Goal: Transaction & Acquisition: Purchase product/service

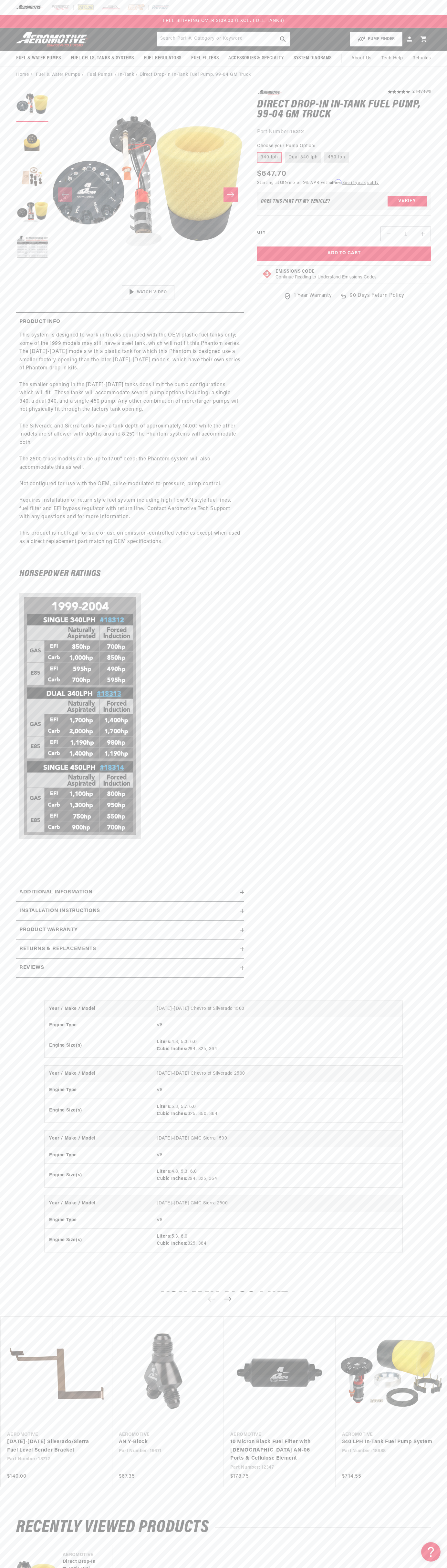
click at [390, 15] on div "FREE SHIPPING OVER $109.00 (EXCL. FUEL TANKS)" at bounding box center [224, 21] width 447 height 13
click at [351, 1563] on html "Skip to content Your cart Your cart is empty Loading... You may also like Subto…" at bounding box center [224, 784] width 447 height 1568
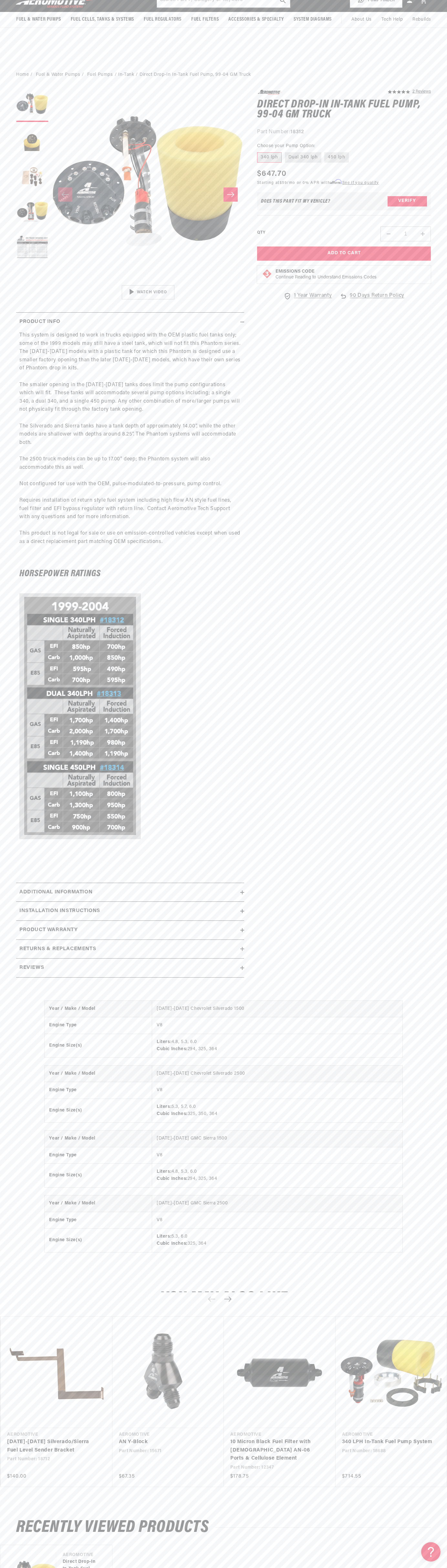
click at [30, 1520] on h2 "Recently Viewed Products" at bounding box center [224, 1527] width 415 height 15
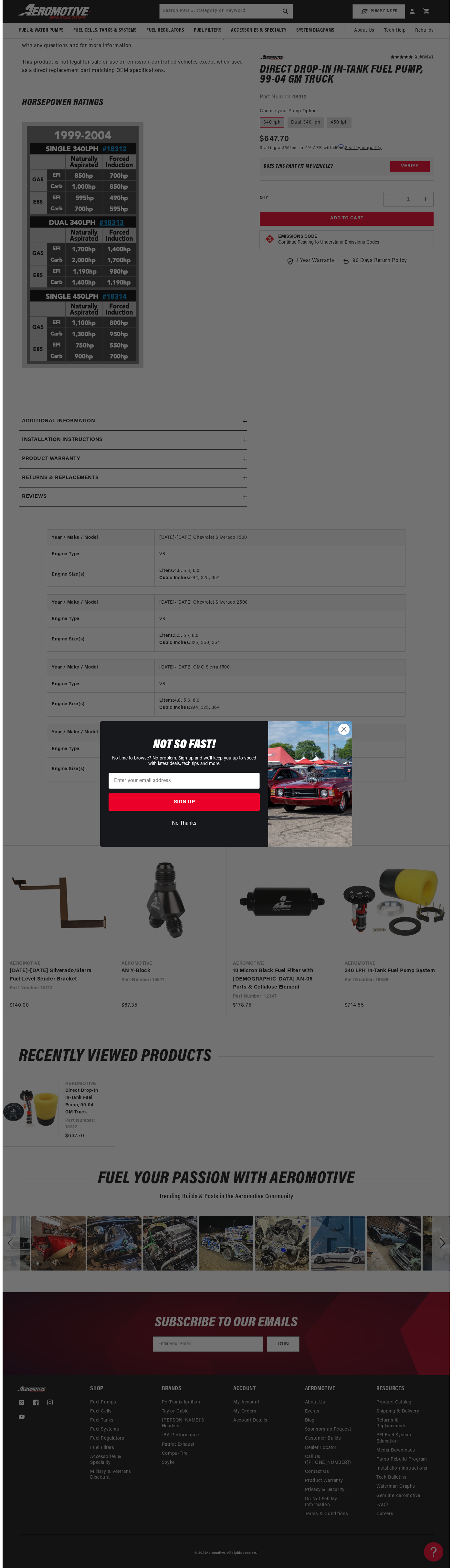
scroll to position [469, 0]
